Goal: Task Accomplishment & Management: Complete application form

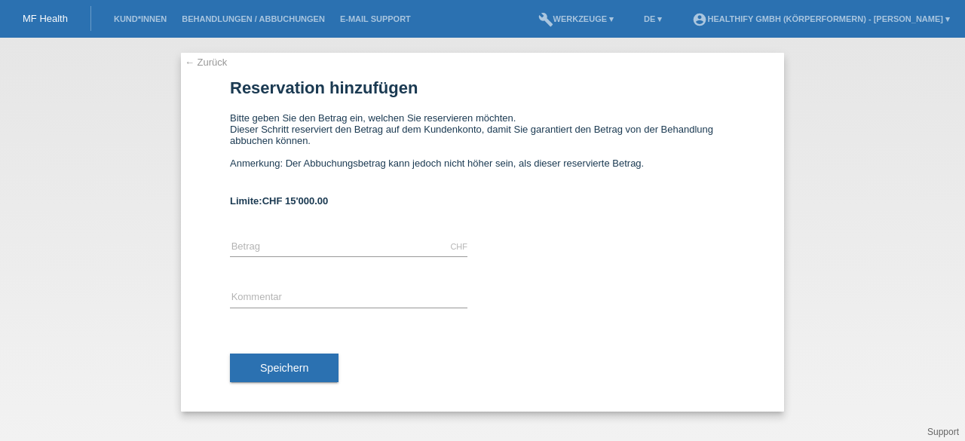
click at [145, 14] on li "Kund*innen" at bounding box center [140, 19] width 68 height 38
click at [147, 17] on link "Kund*innen" at bounding box center [140, 18] width 68 height 9
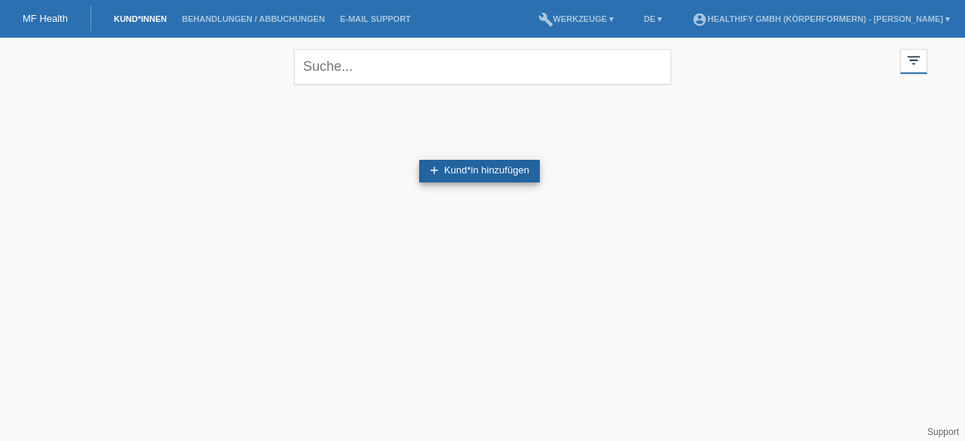
click at [463, 164] on link "add Kund*in hinzufügen" at bounding box center [479, 171] width 121 height 23
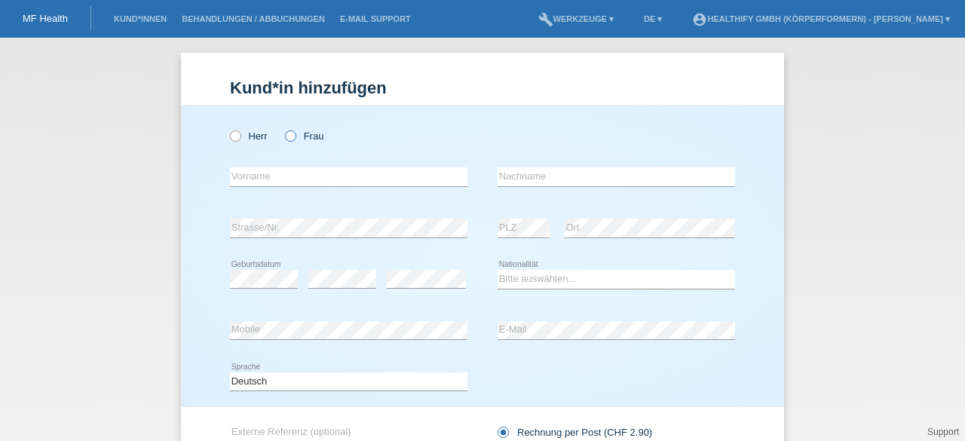
click at [291, 136] on label "Frau" at bounding box center [304, 135] width 38 height 11
click at [291, 136] on input "Frau" at bounding box center [290, 135] width 10 height 10
radio input "true"
click at [298, 172] on input "text" at bounding box center [348, 176] width 237 height 19
type input "Alexa"
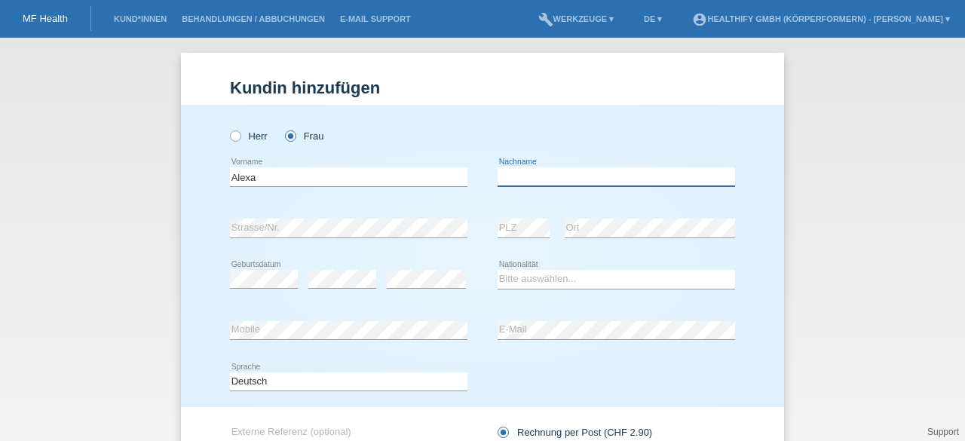
click at [531, 182] on input "text" at bounding box center [615, 176] width 237 height 19
type input "Szczepanski"
click at [503, 270] on select "Bitte auswählen... Schweiz Deutschland Liechtenstein Österreich ------------ Af…" at bounding box center [615, 279] width 237 height 18
select select "CH"
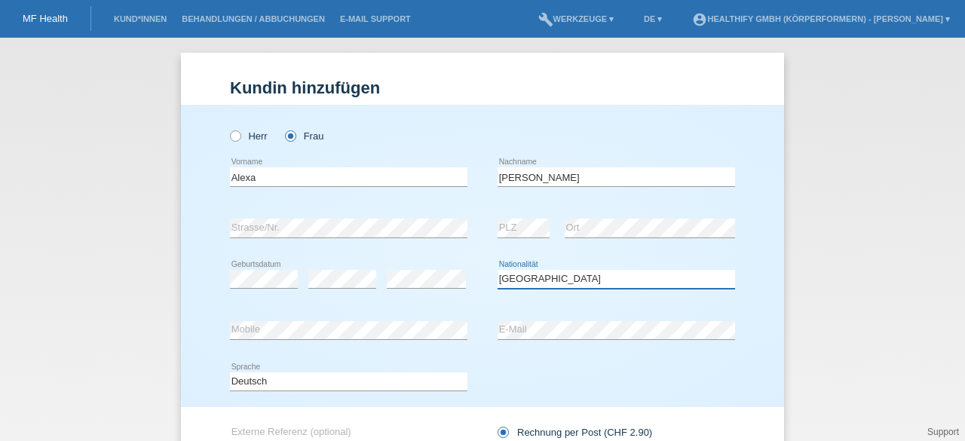
click at [497, 270] on select "Bitte auswählen... Schweiz Deutschland Liechtenstein Österreich ------------ Af…" at bounding box center [615, 279] width 237 height 18
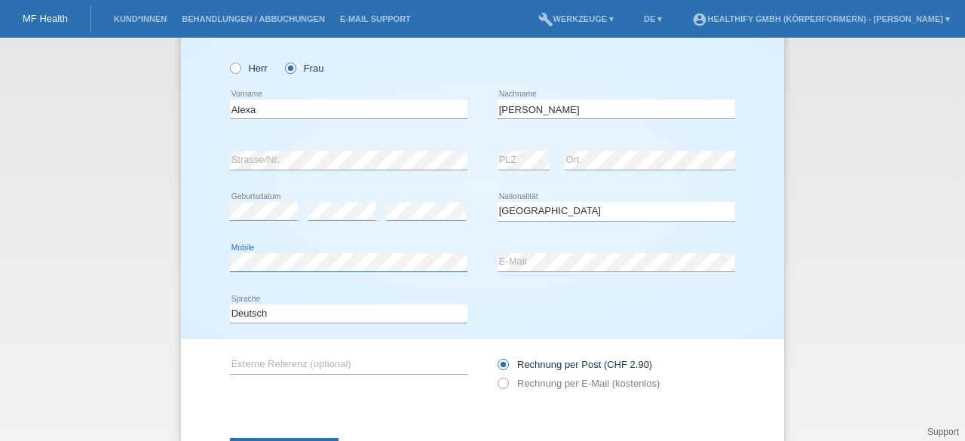
scroll to position [137, 0]
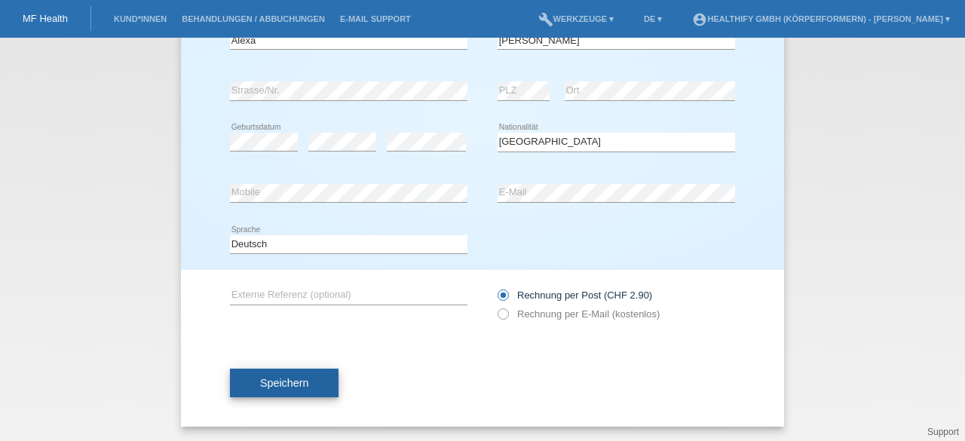
click at [252, 381] on button "Speichern" at bounding box center [284, 383] width 109 height 29
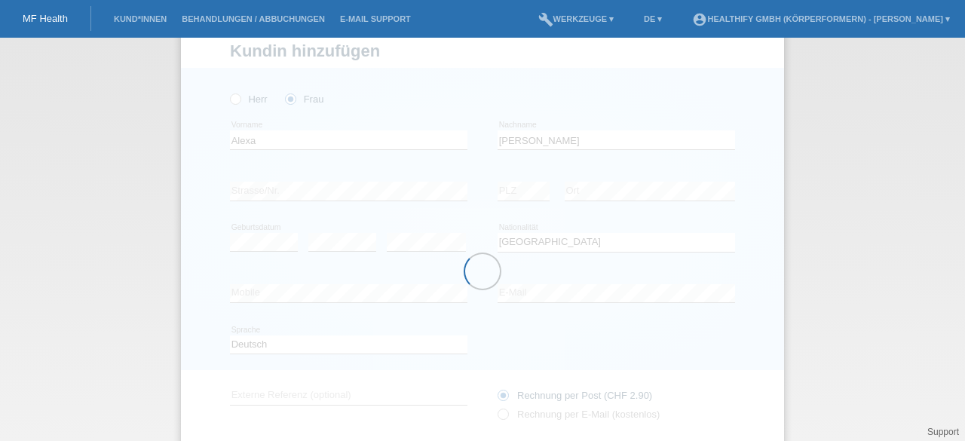
scroll to position [38, 0]
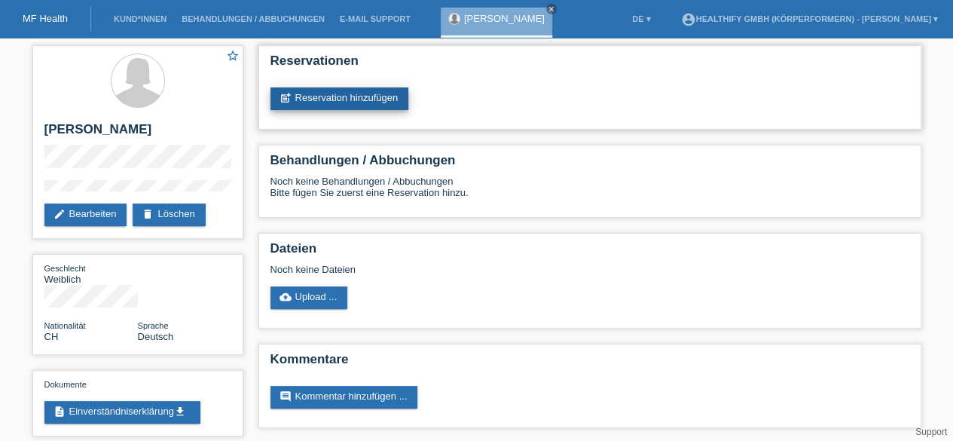
click at [386, 94] on link "post_add Reservation hinzufügen" at bounding box center [340, 98] width 139 height 23
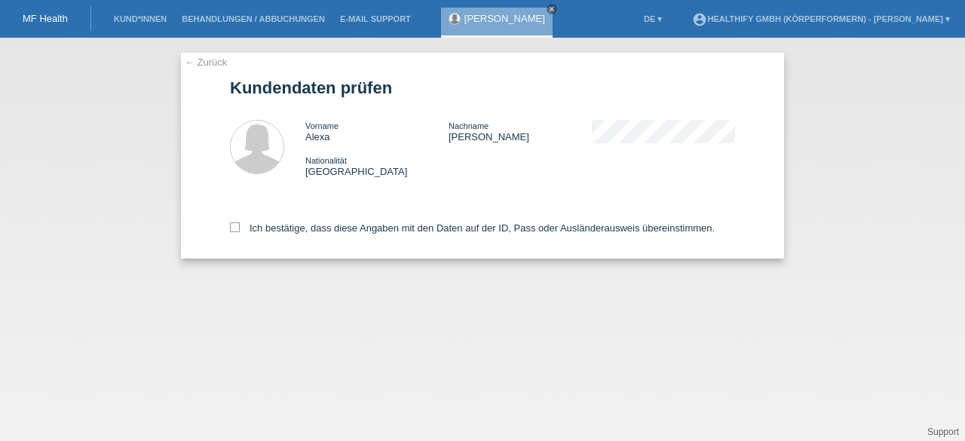
click at [312, 219] on div "Ich bestätige, dass diese Angaben mit den Daten auf der ID, Pass oder Ausländer…" at bounding box center [482, 225] width 505 height 66
click at [314, 225] on label "Ich bestätige, dass diese Angaben mit den Daten auf der ID, Pass oder Ausländer…" at bounding box center [472, 227] width 485 height 11
click at [240, 225] on input "Ich bestätige, dass diese Angaben mit den Daten auf der ID, Pass oder Ausländer…" at bounding box center [235, 227] width 10 height 10
checkbox input "true"
